Goal: Transaction & Acquisition: Subscribe to service/newsletter

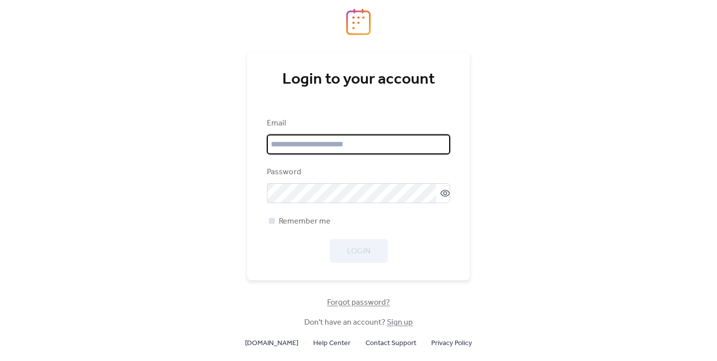
type input "**********"
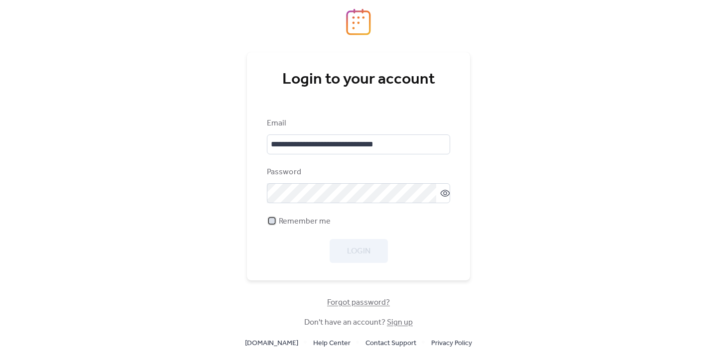
click at [270, 223] on div at bounding box center [272, 221] width 6 height 6
click at [353, 248] on span "Login" at bounding box center [358, 252] width 23 height 12
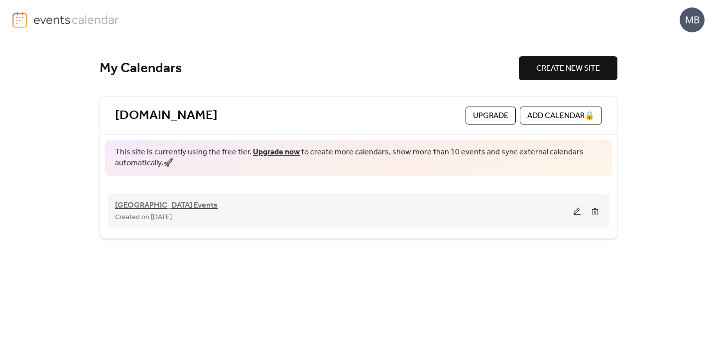
click at [218, 204] on span "[GEOGRAPHIC_DATA] Events" at bounding box center [166, 206] width 103 height 12
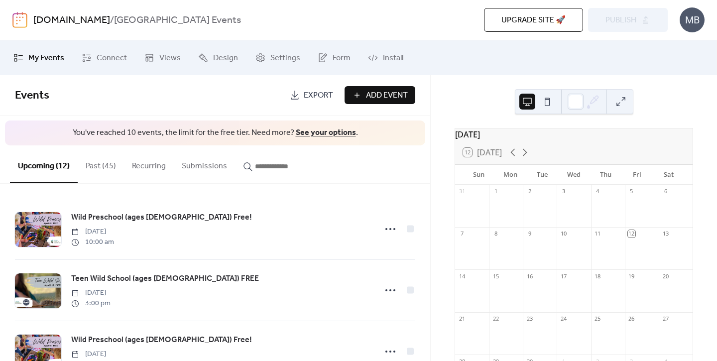
click at [319, 133] on link "See your options" at bounding box center [326, 132] width 60 height 15
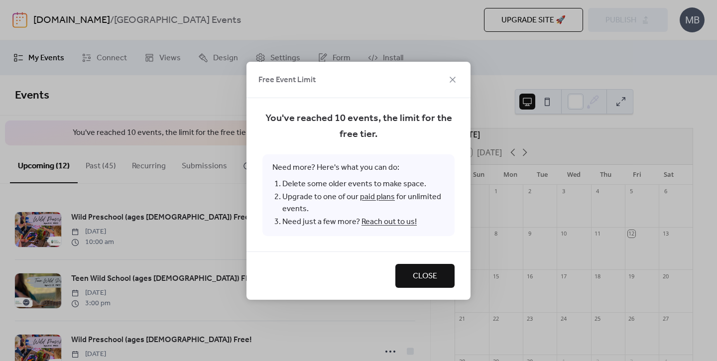
click at [378, 195] on link "paid plans" at bounding box center [377, 196] width 35 height 15
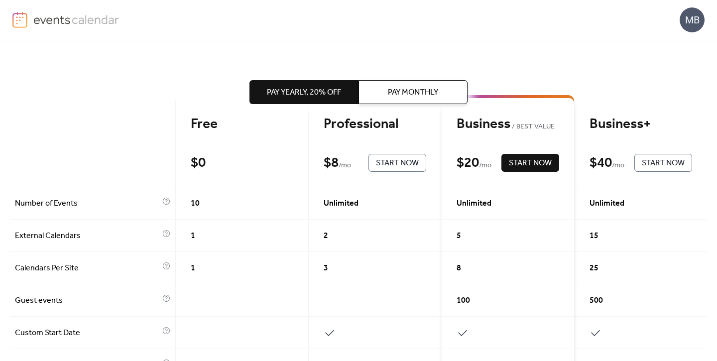
scroll to position [56, 0]
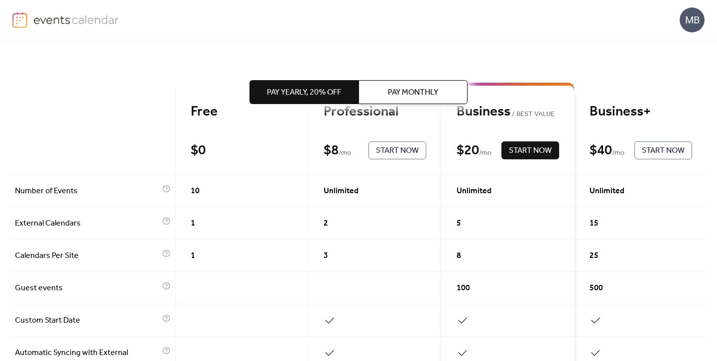
click at [383, 153] on span "Start Now" at bounding box center [397, 151] width 43 height 12
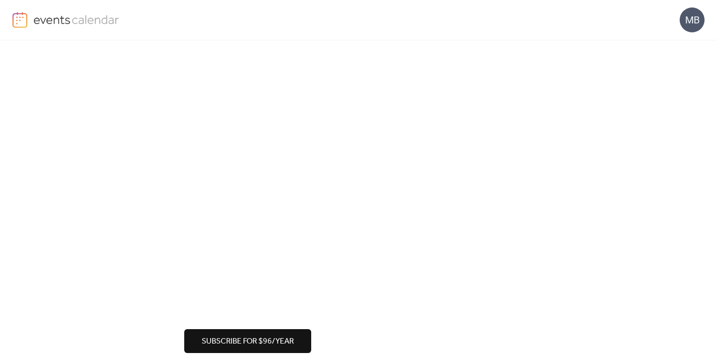
scroll to position [112, 0]
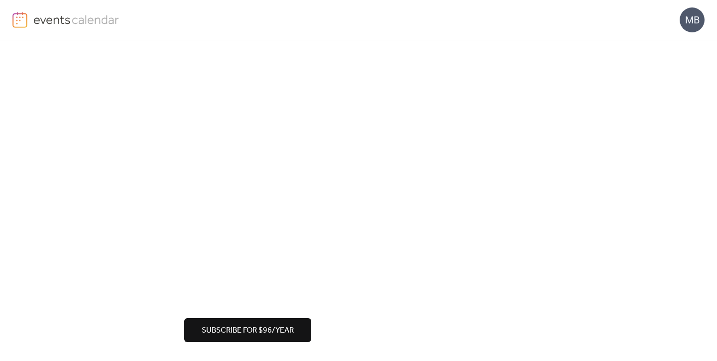
click at [291, 328] on span "Subscribe for $96/year" at bounding box center [248, 331] width 92 height 12
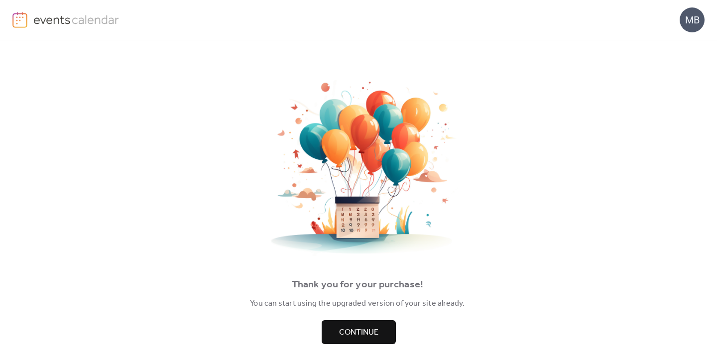
scroll to position [3, 0]
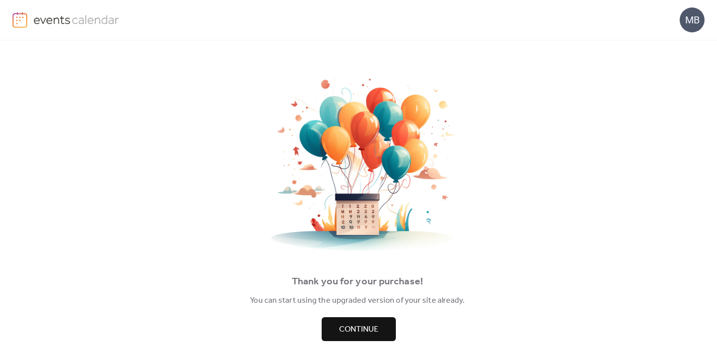
click at [370, 330] on span "Continue" at bounding box center [358, 330] width 39 height 12
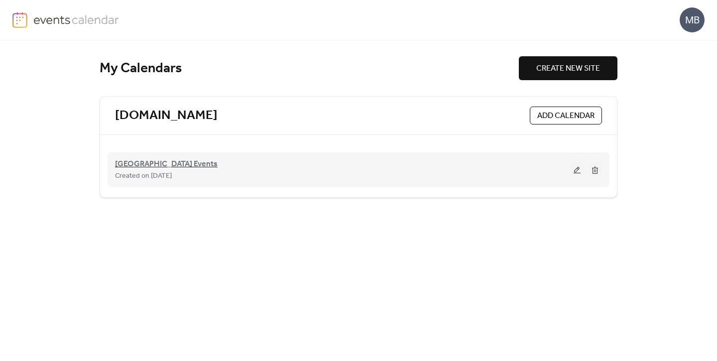
click at [218, 168] on span "[GEOGRAPHIC_DATA] Events" at bounding box center [166, 164] width 103 height 12
